Goal: Information Seeking & Learning: Learn about a topic

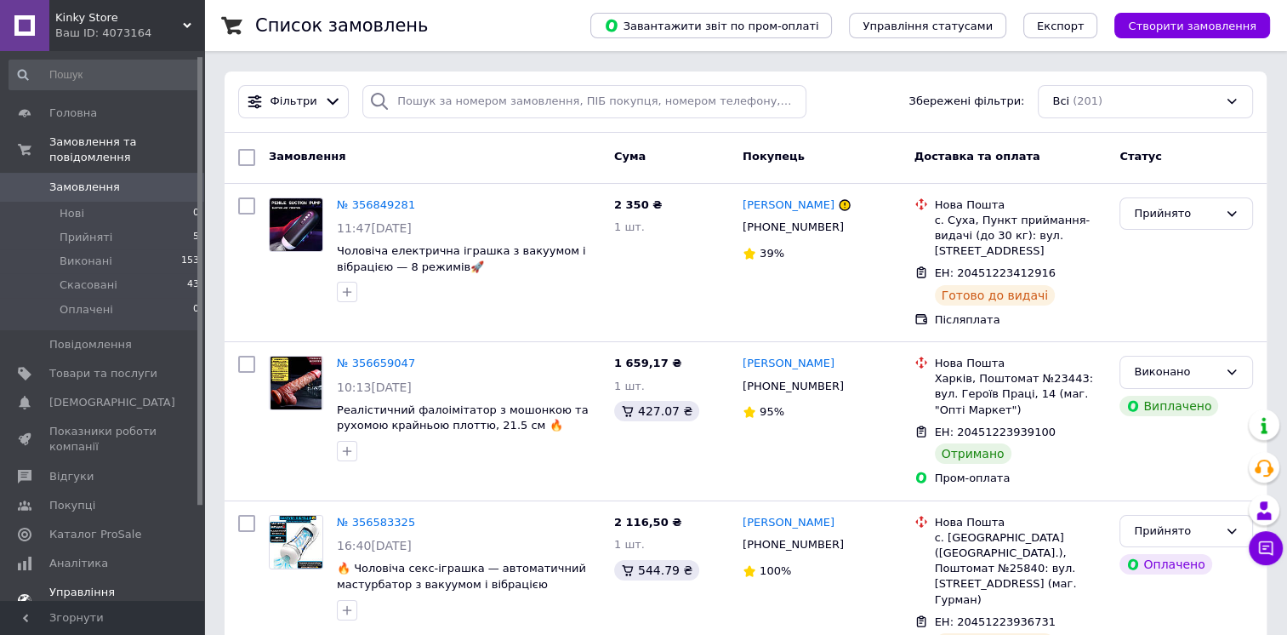
scroll to position [122, 0]
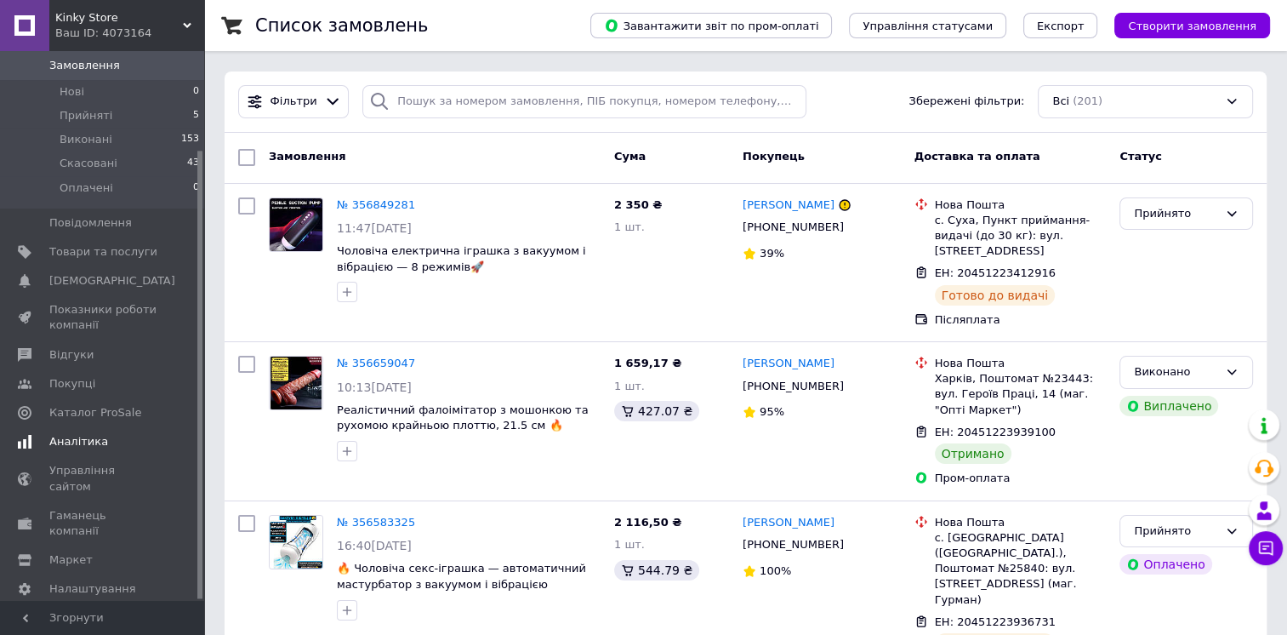
click at [73, 434] on link "Аналітика" at bounding box center [104, 441] width 209 height 29
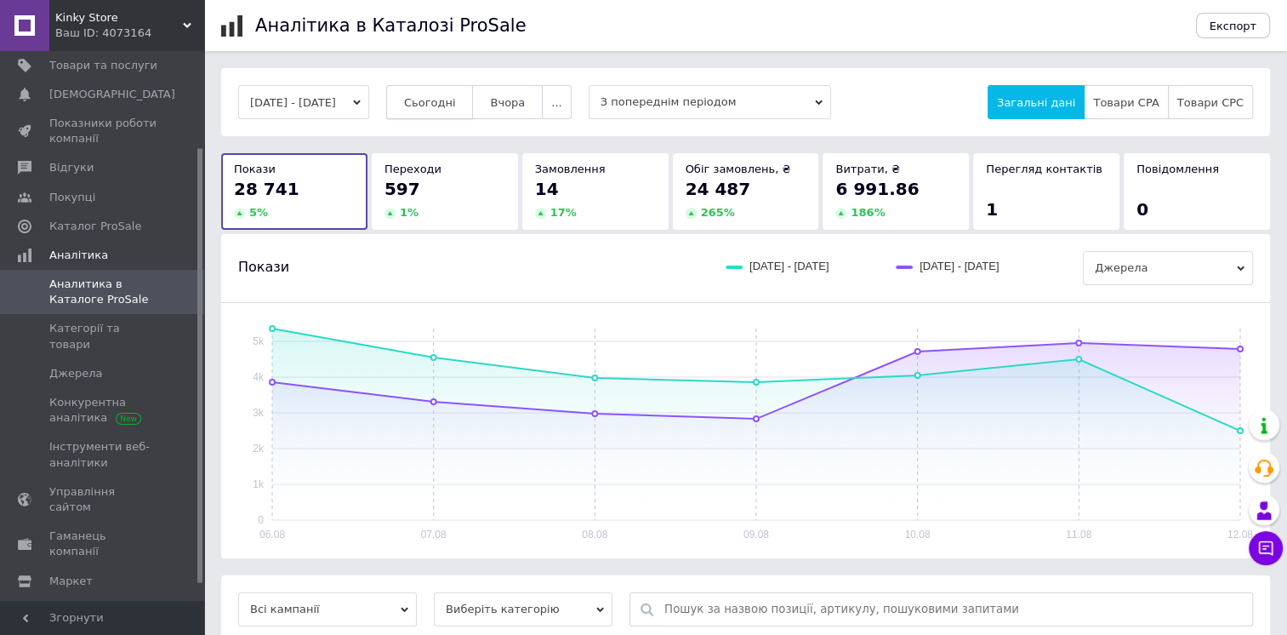
click at [456, 106] on span "Сьогодні" at bounding box center [430, 102] width 52 height 13
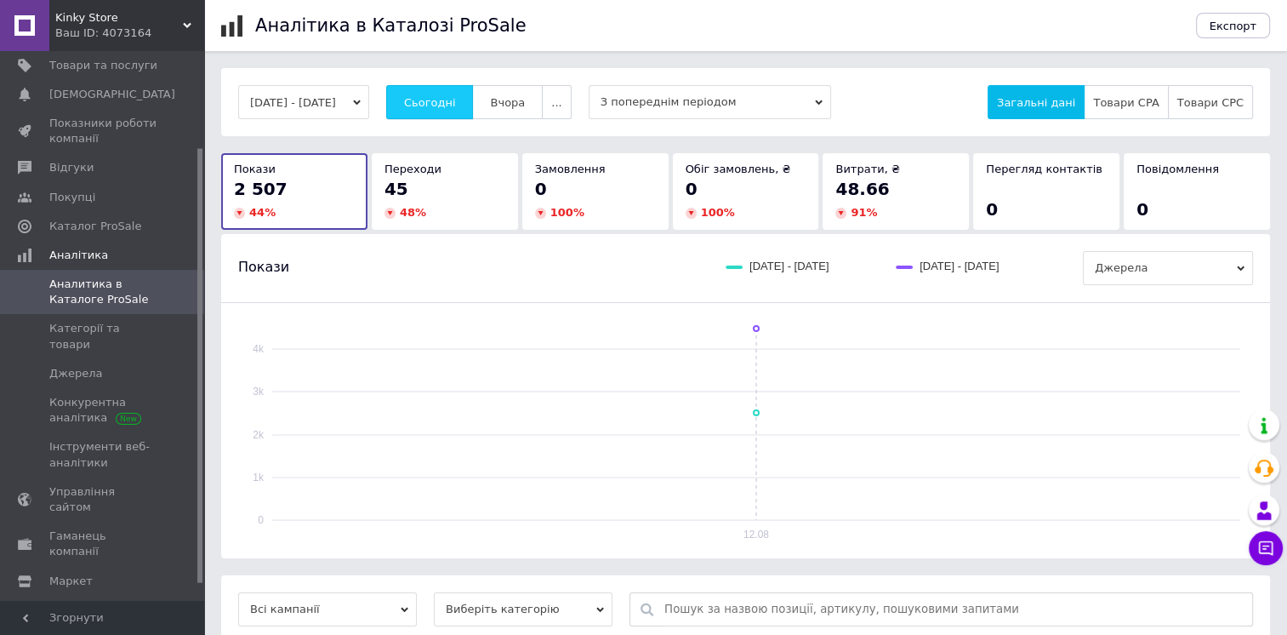
click at [431, 97] on button "Сьогодні" at bounding box center [430, 102] width 88 height 34
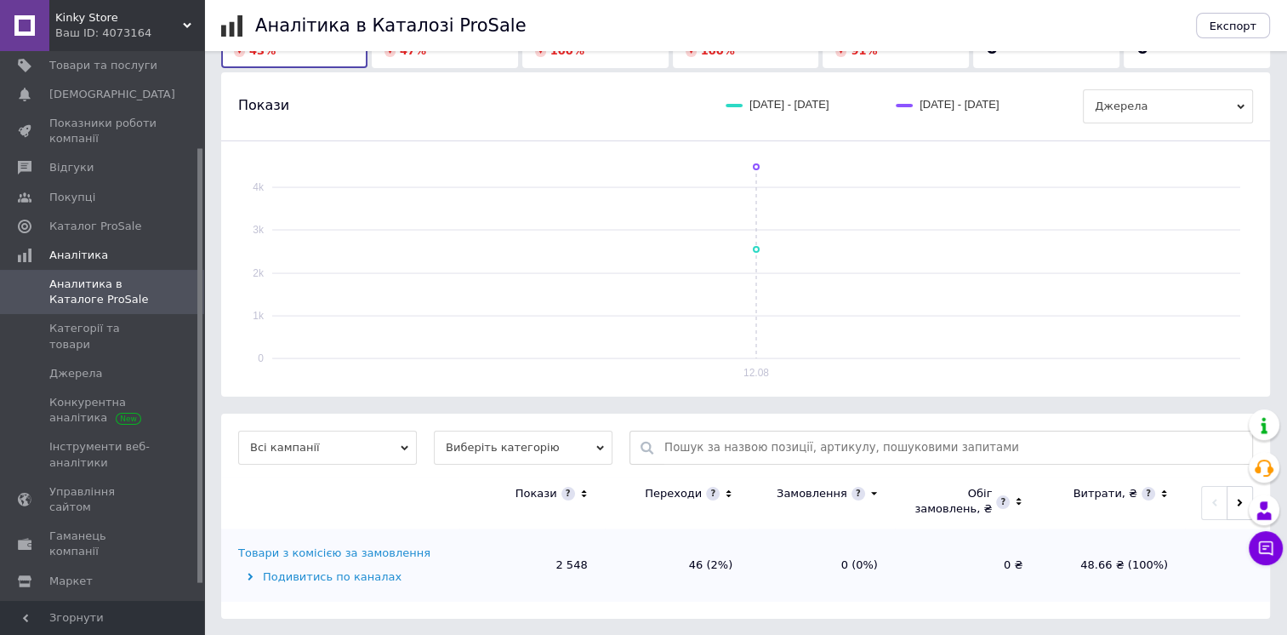
click at [360, 554] on div "Товари з комісією за замовлення" at bounding box center [334, 552] width 192 height 15
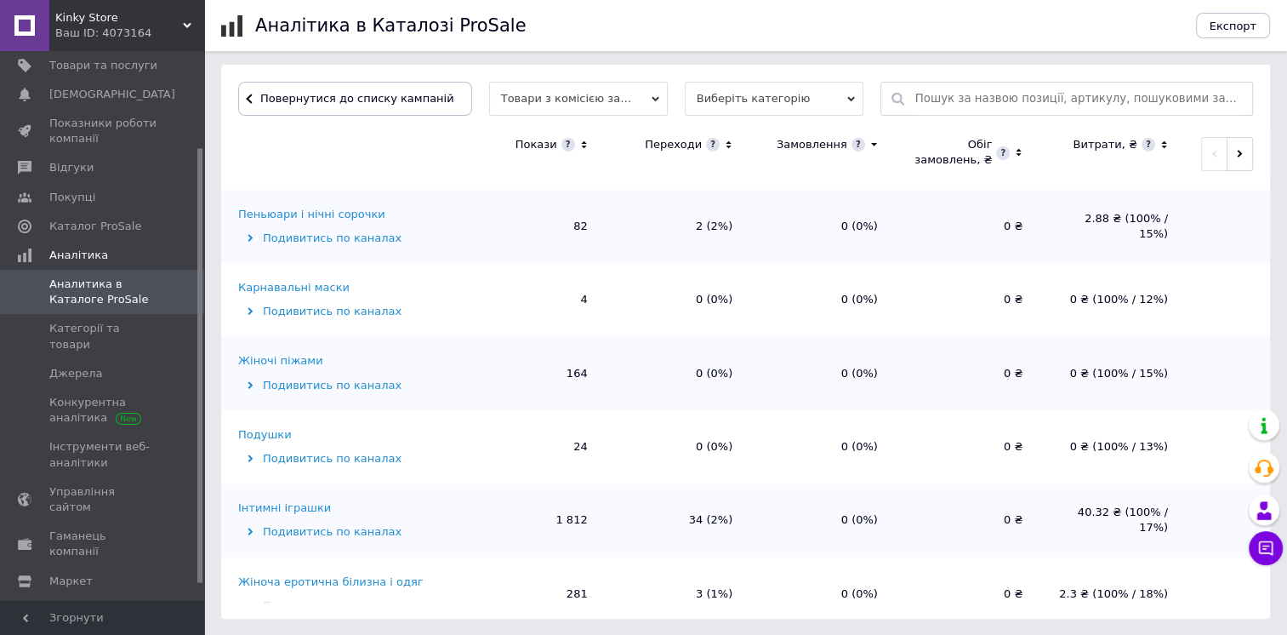
scroll to position [165, 0]
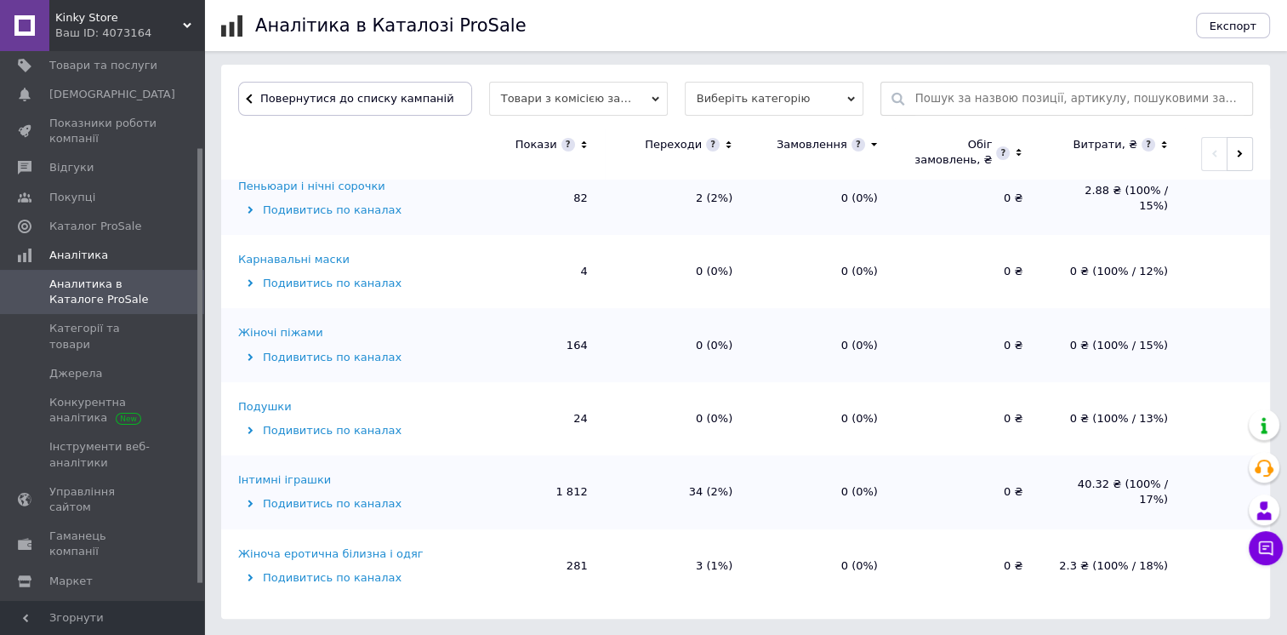
click at [305, 482] on div "Інтимні іграшки" at bounding box center [284, 479] width 93 height 15
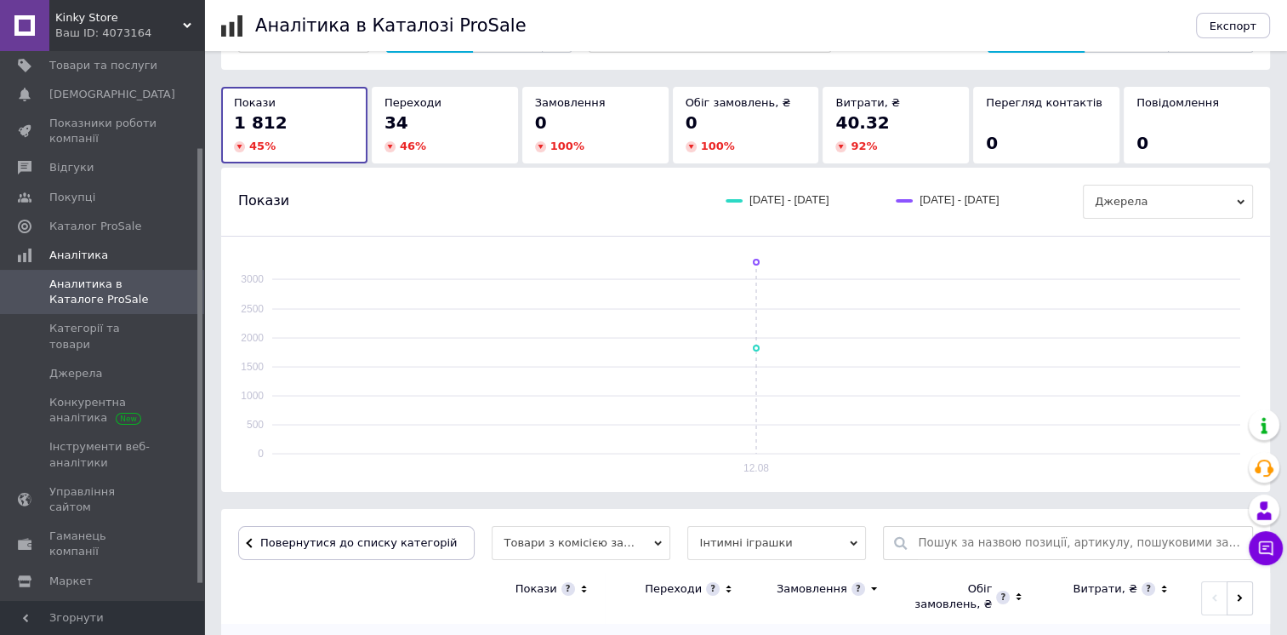
scroll to position [511, 0]
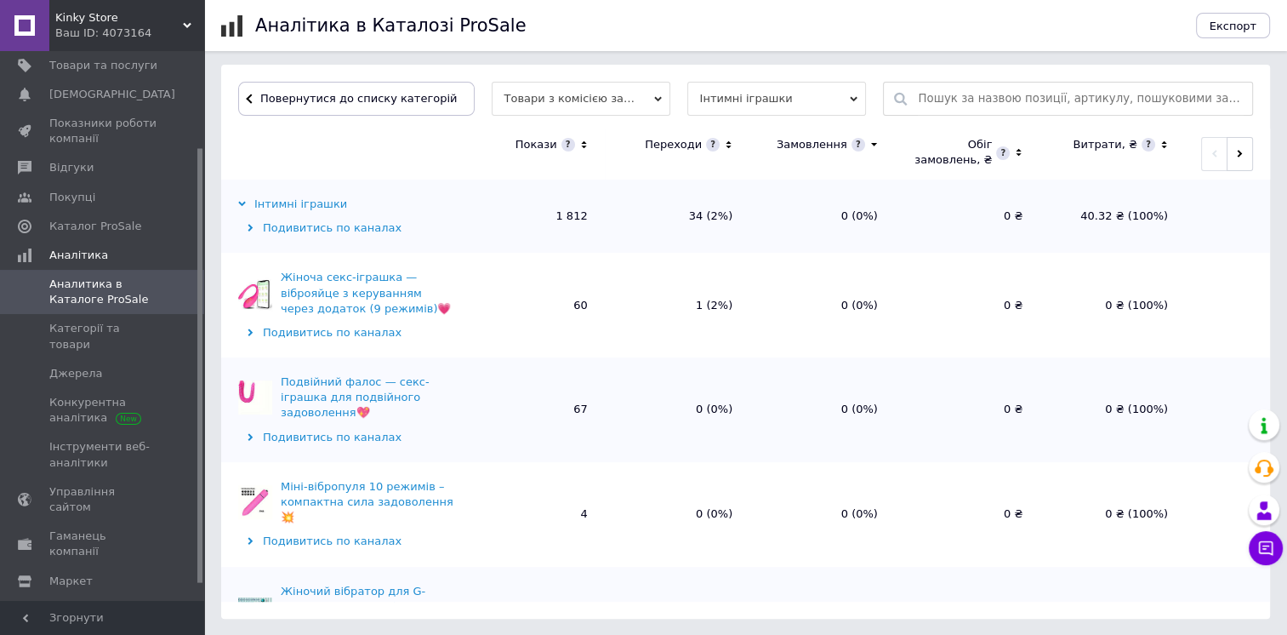
click at [585, 145] on icon at bounding box center [584, 145] width 11 height 14
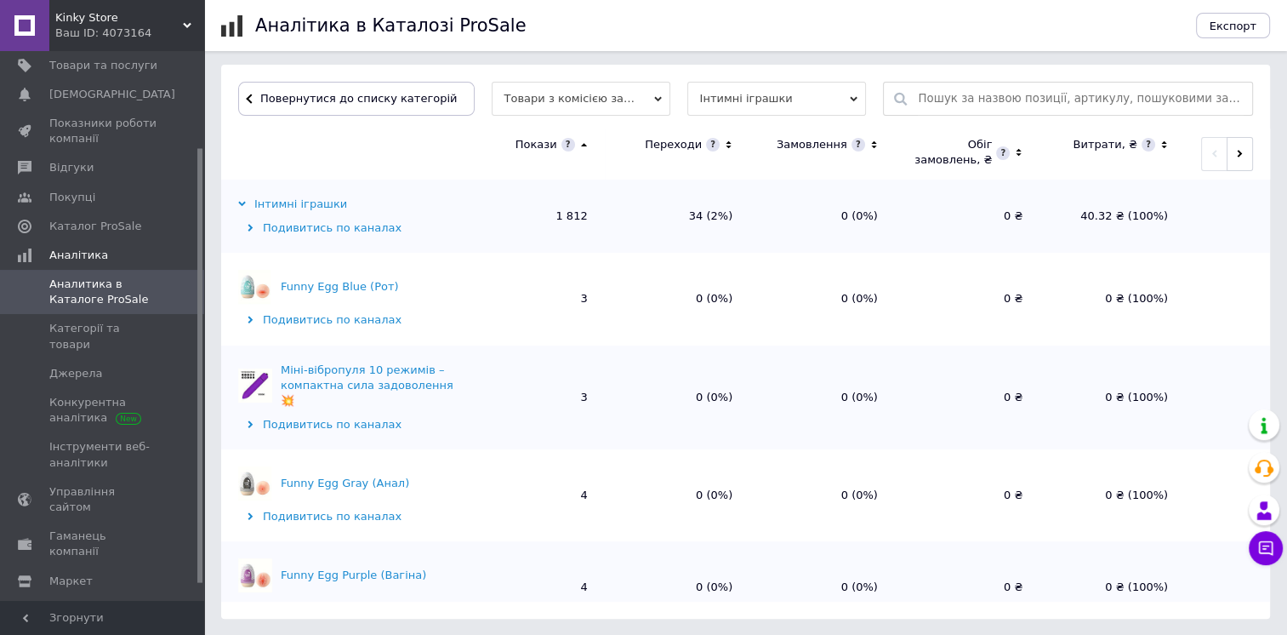
click at [585, 145] on icon at bounding box center [584, 145] width 11 height 14
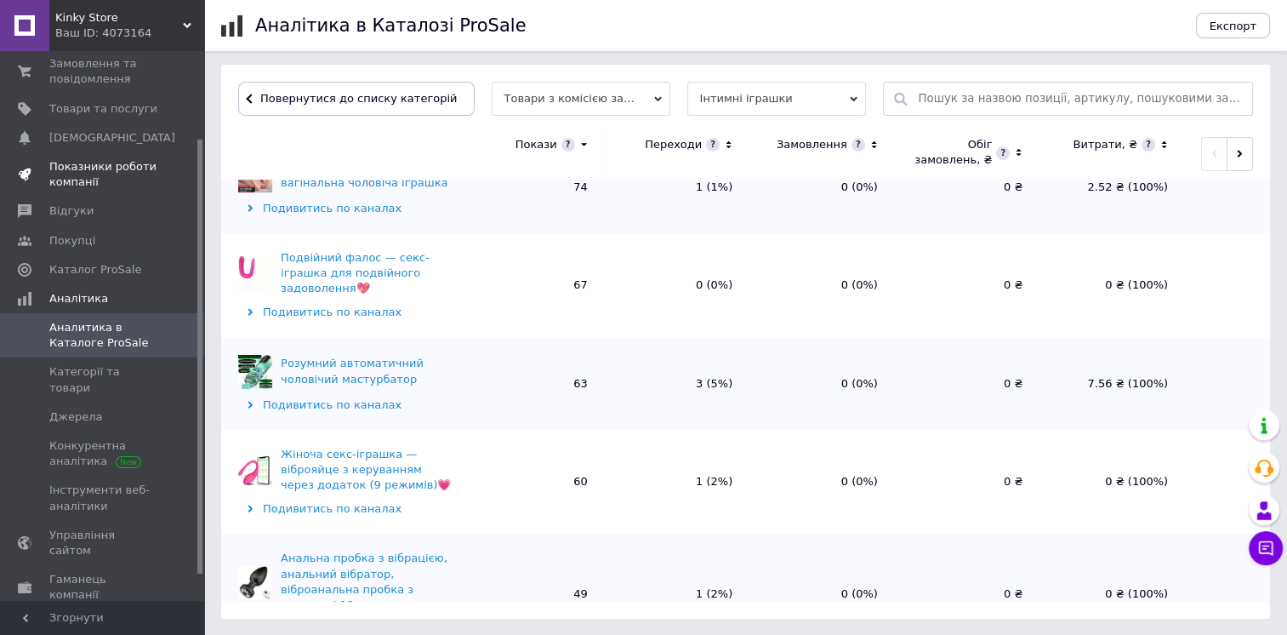
scroll to position [37, 0]
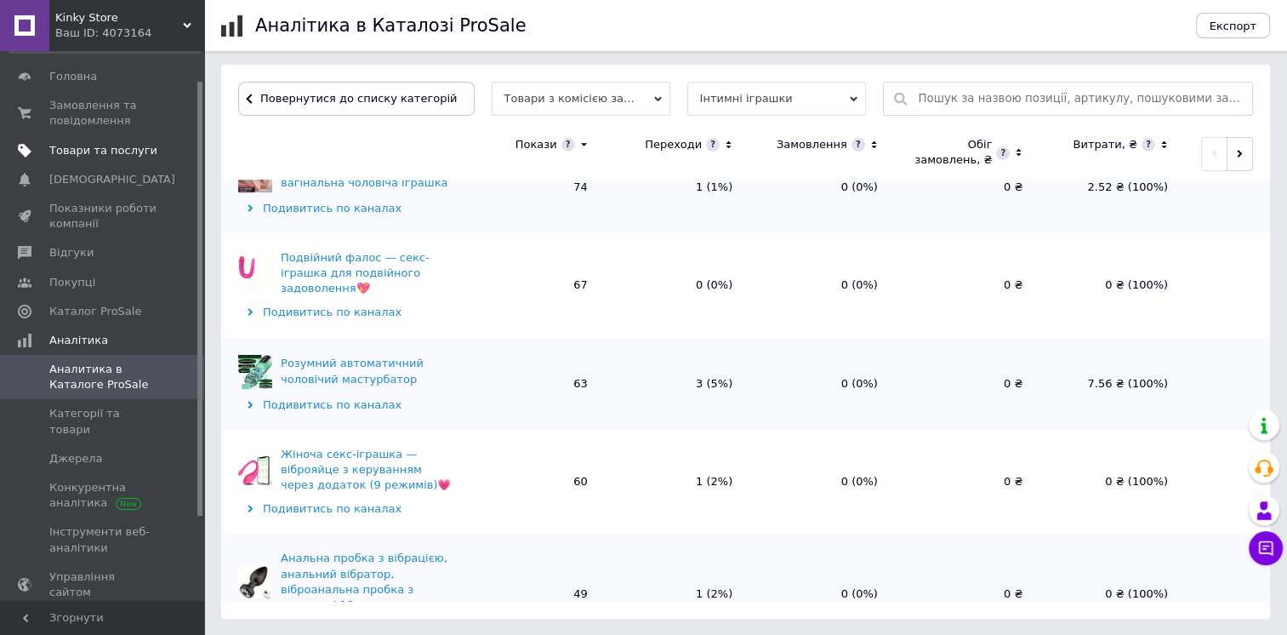
click at [83, 155] on span "Товари та послуги" at bounding box center [103, 150] width 108 height 15
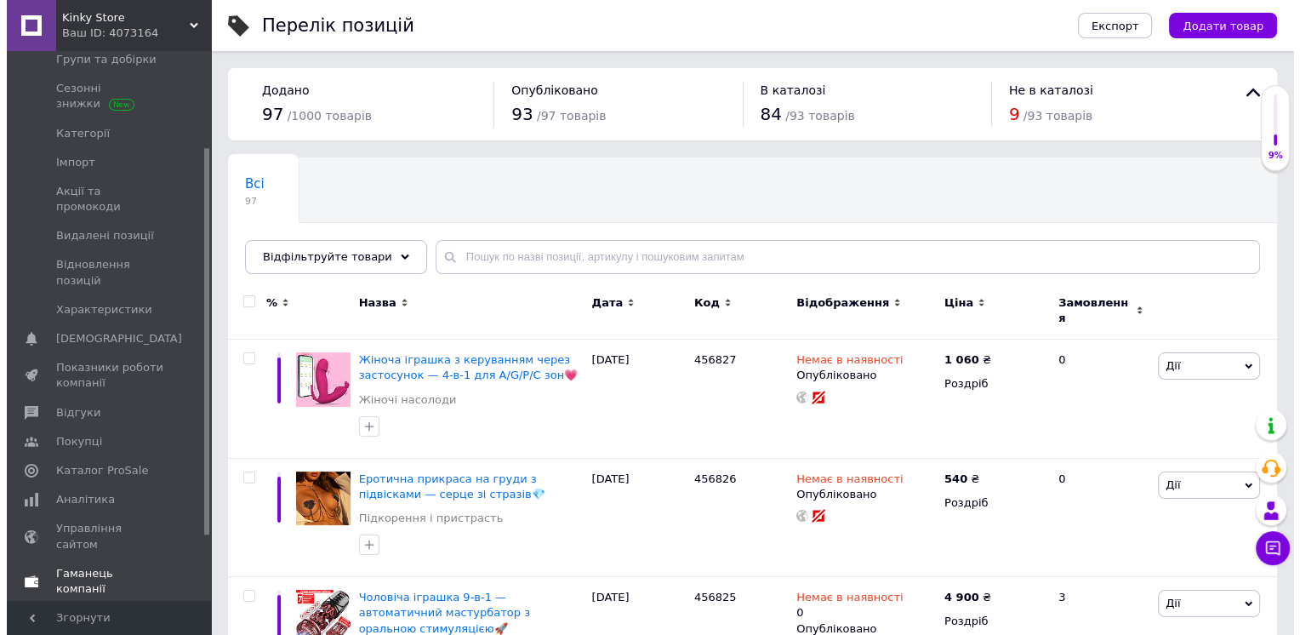
scroll to position [207, 0]
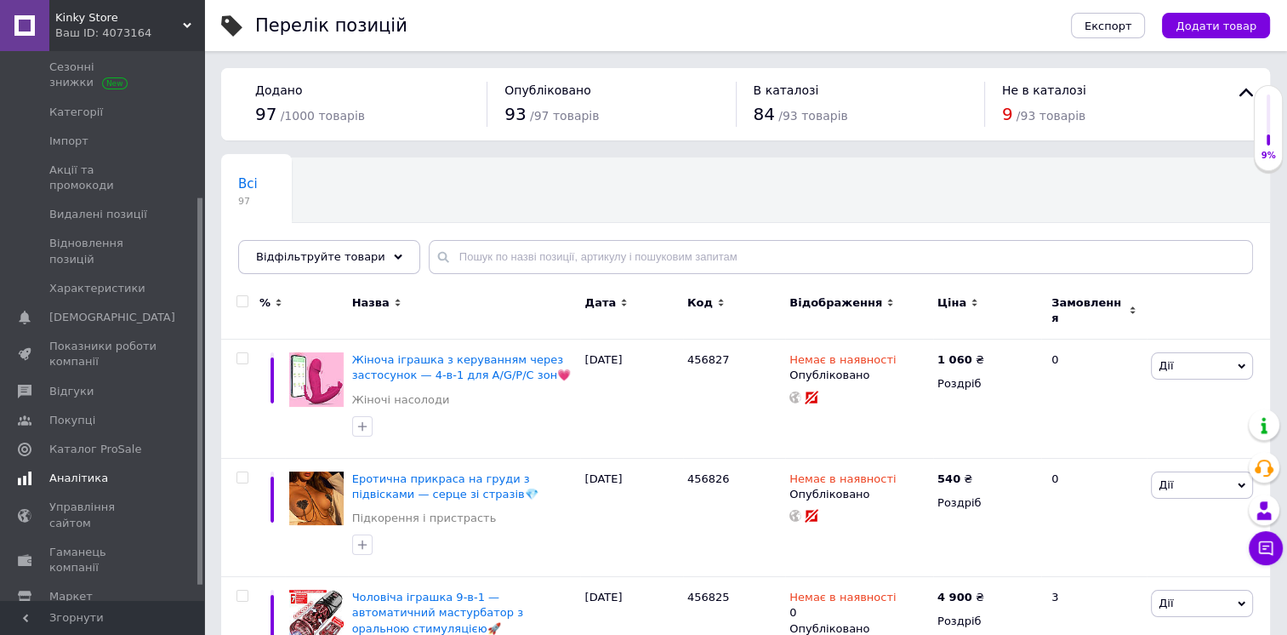
click at [87, 464] on link "Аналітика" at bounding box center [104, 478] width 209 height 29
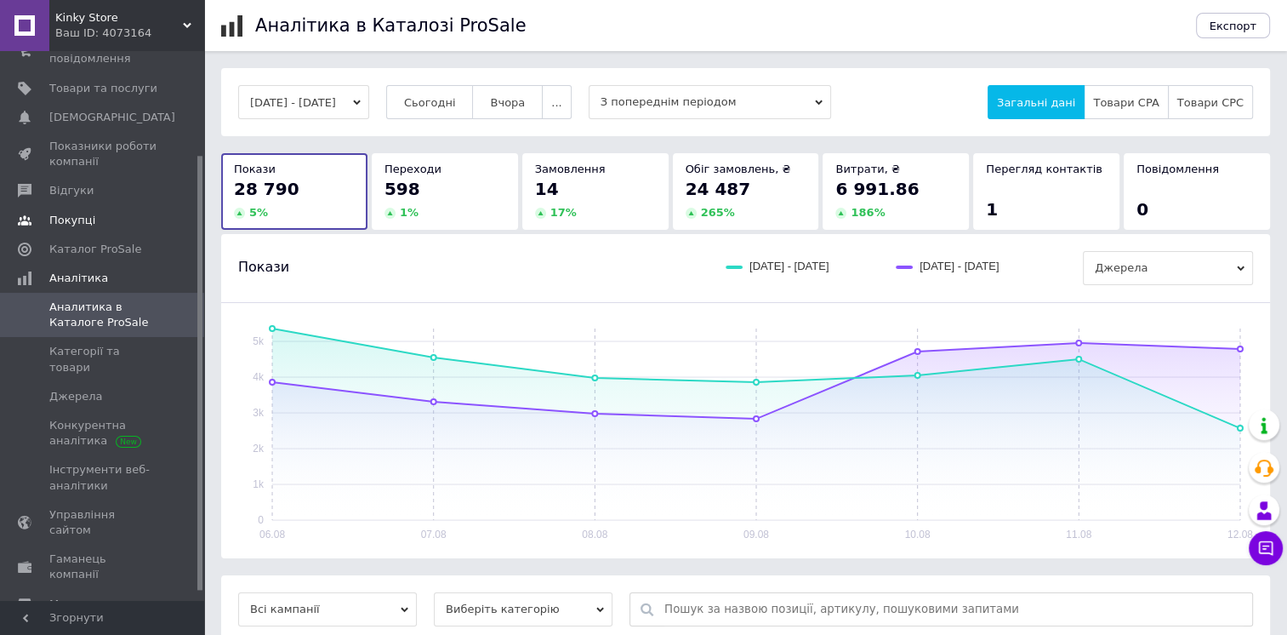
scroll to position [58, 0]
